Goal: Transaction & Acquisition: Purchase product/service

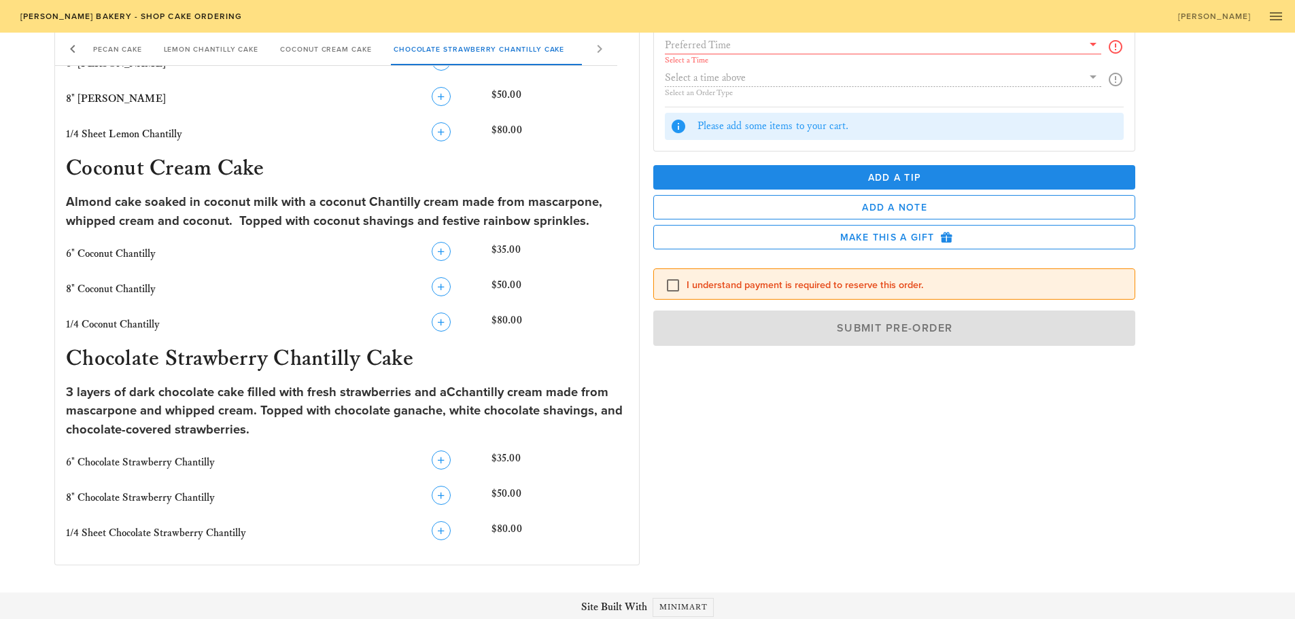
scroll to position [962, 0]
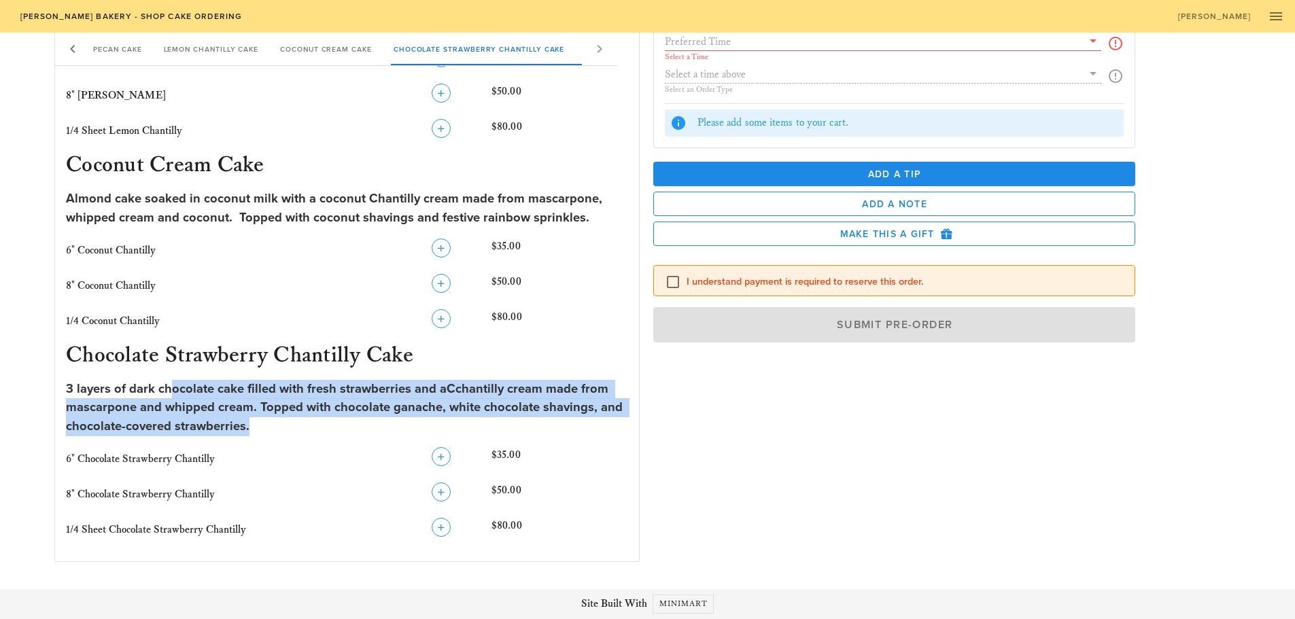
drag, startPoint x: 186, startPoint y: 393, endPoint x: 625, endPoint y: 432, distance: 440.7
click at [625, 432] on div "3 layers of dark chocolate cake filled with fresh strawberries and aCchantilly …" at bounding box center [347, 408] width 562 height 56
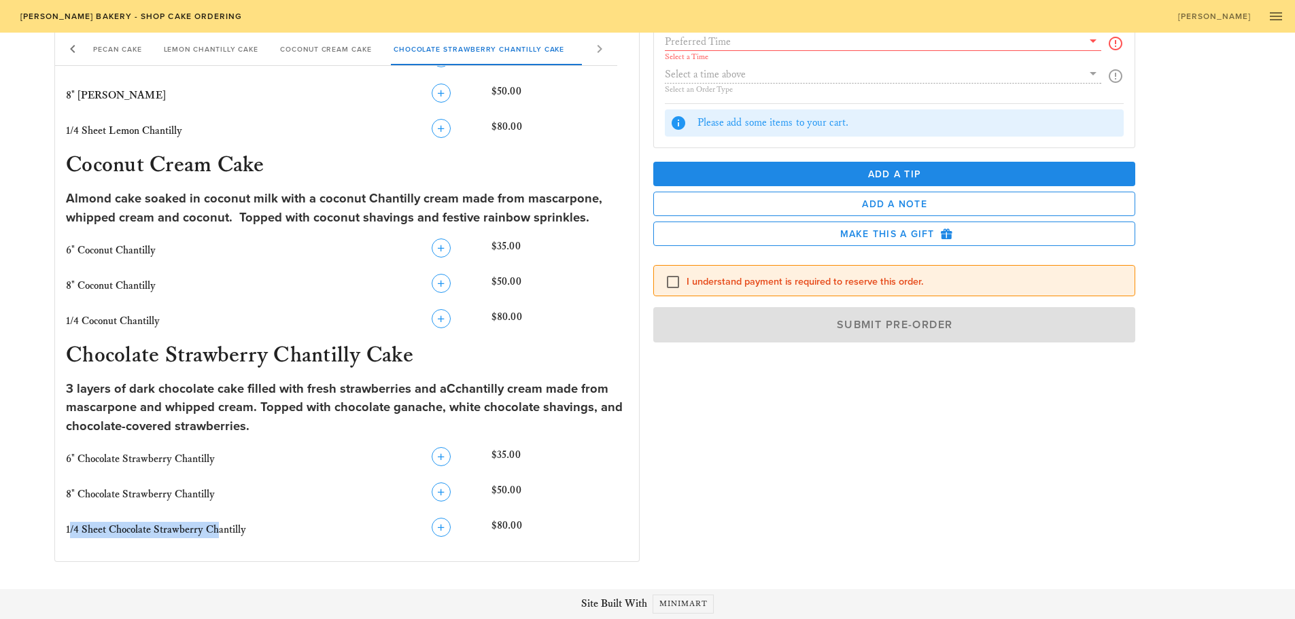
drag, startPoint x: 197, startPoint y: 524, endPoint x: 218, endPoint y: 524, distance: 21.1
click at [218, 524] on span "1/4 Sheet Chocolate Strawberry Chantilly" at bounding box center [156, 529] width 180 height 13
drag, startPoint x: 247, startPoint y: 526, endPoint x: 57, endPoint y: 523, distance: 189.6
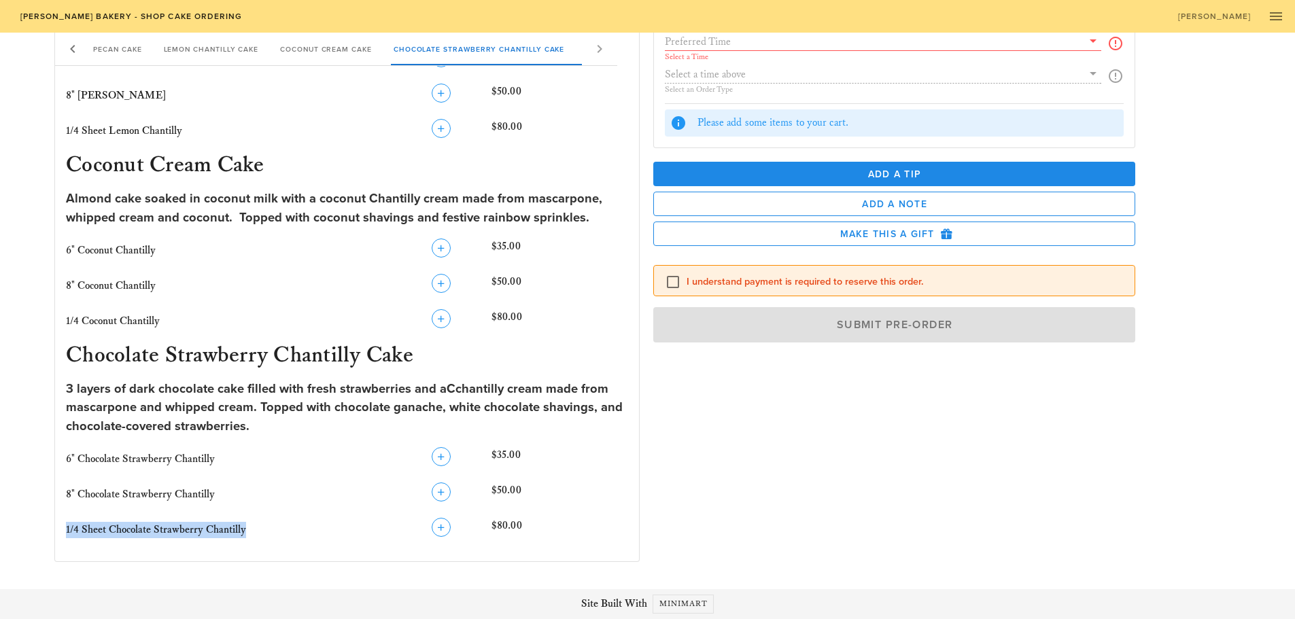
click at [100, 526] on span "1/4 Sheet Chocolate Strawberry Chantilly" at bounding box center [156, 529] width 180 height 13
click at [444, 527] on icon "button" at bounding box center [441, 527] width 16 height 16
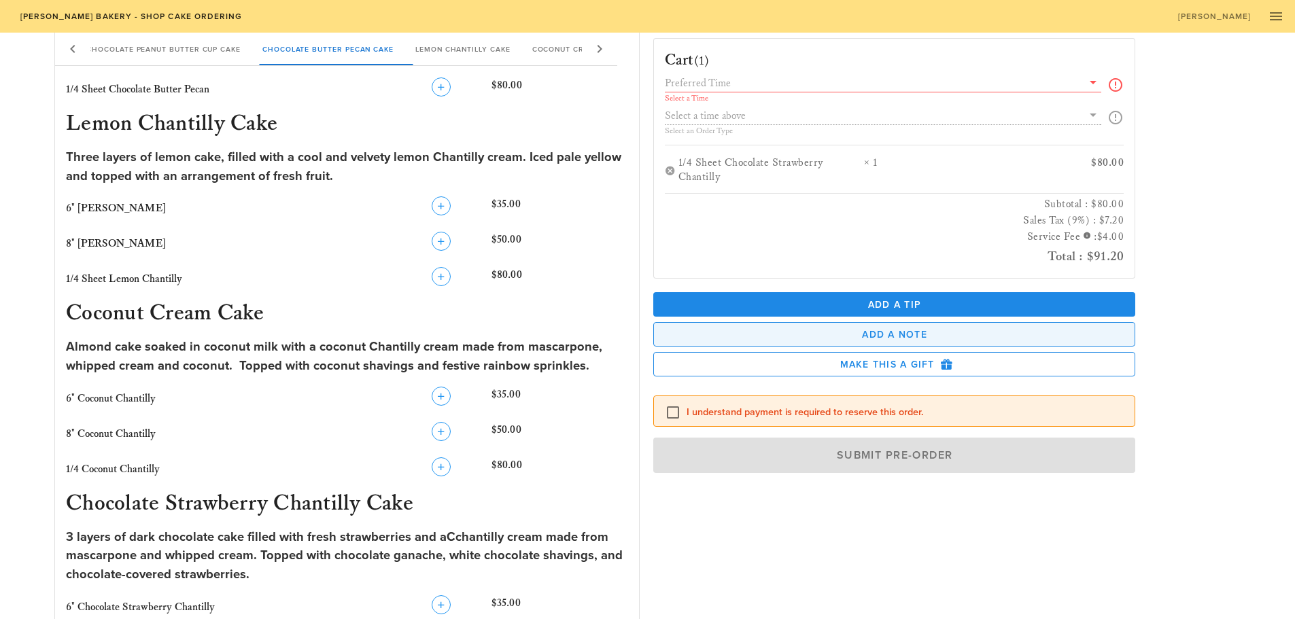
scroll to position [751, 0]
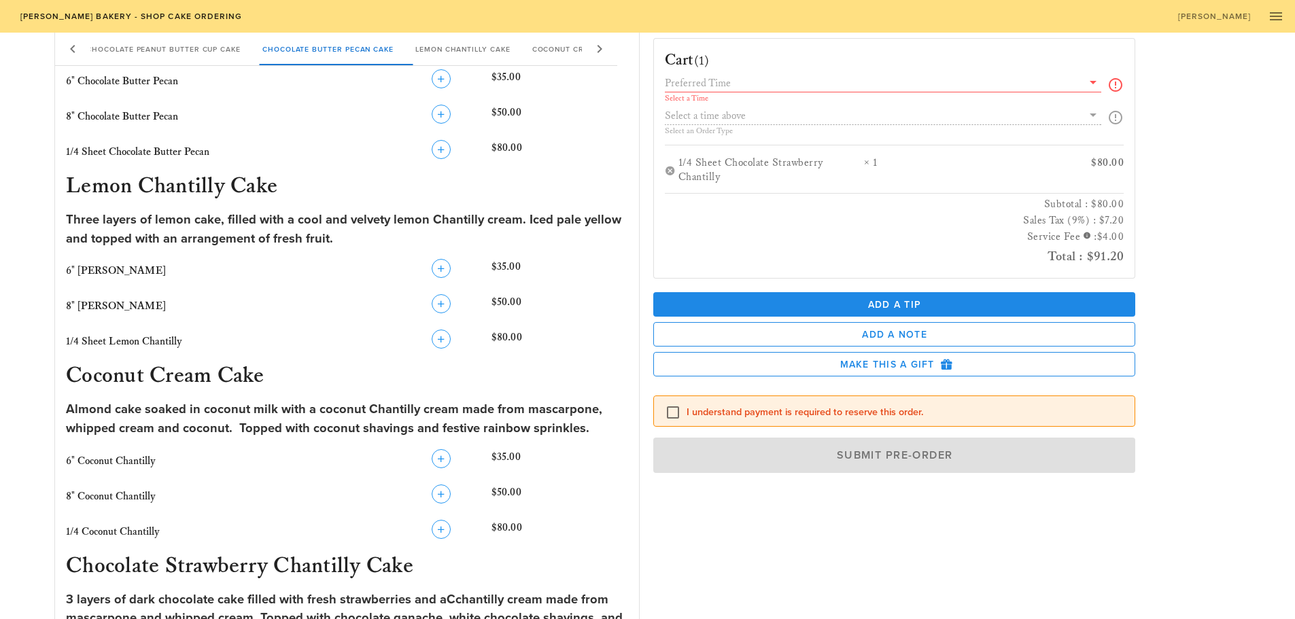
click at [829, 60] on div "Cart (1)" at bounding box center [894, 55] width 481 height 33
click at [837, 77] on input "text" at bounding box center [874, 83] width 418 height 18
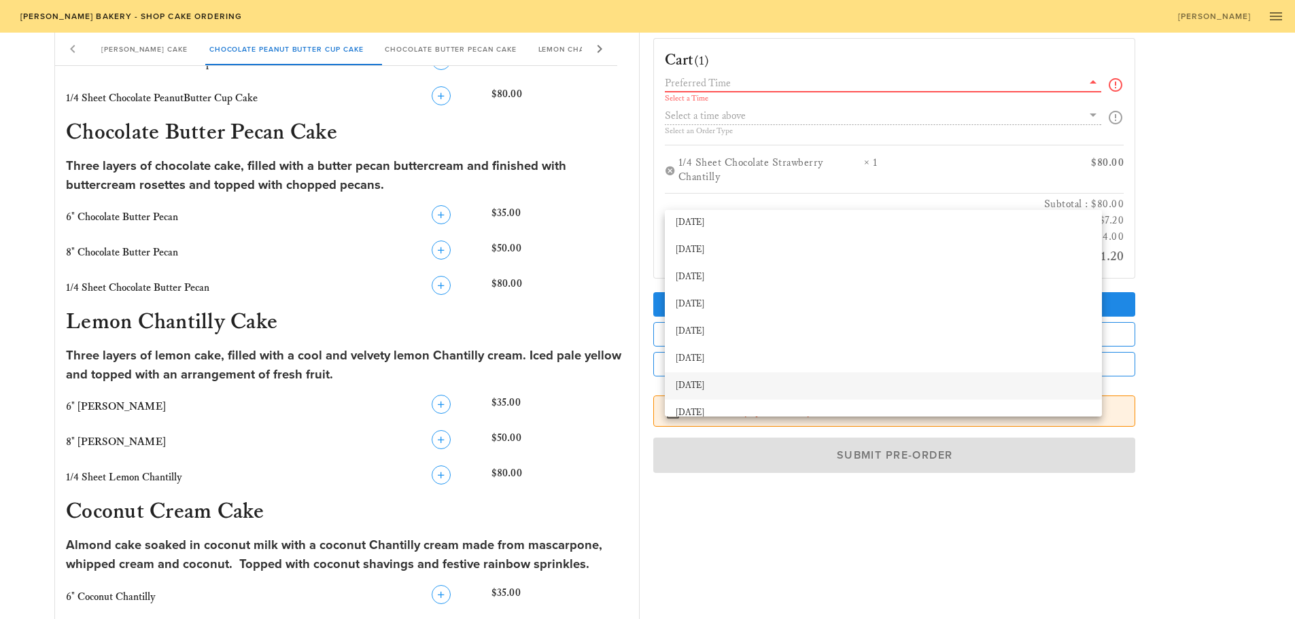
scroll to position [0, 0]
drag, startPoint x: 1219, startPoint y: 111, endPoint x: 1200, endPoint y: 101, distance: 21.6
click at [1219, 111] on div "Cart (1) Select a Time Select an Order Type 1/4 Sheet Chocolate Strawberry Chan…" at bounding box center [944, 316] width 599 height 578
